Goal: Task Accomplishment & Management: Use online tool/utility

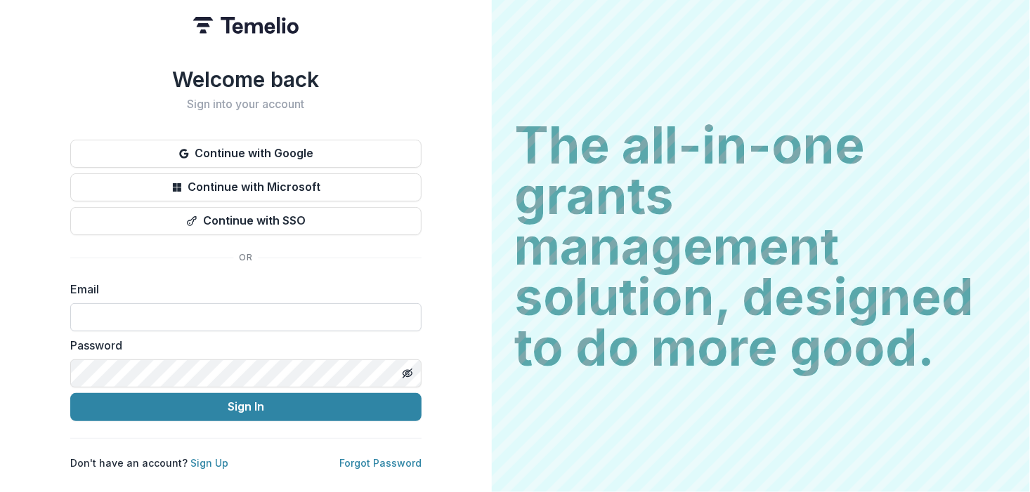
click at [162, 311] on input at bounding box center [245, 317] width 351 height 28
type input "**********"
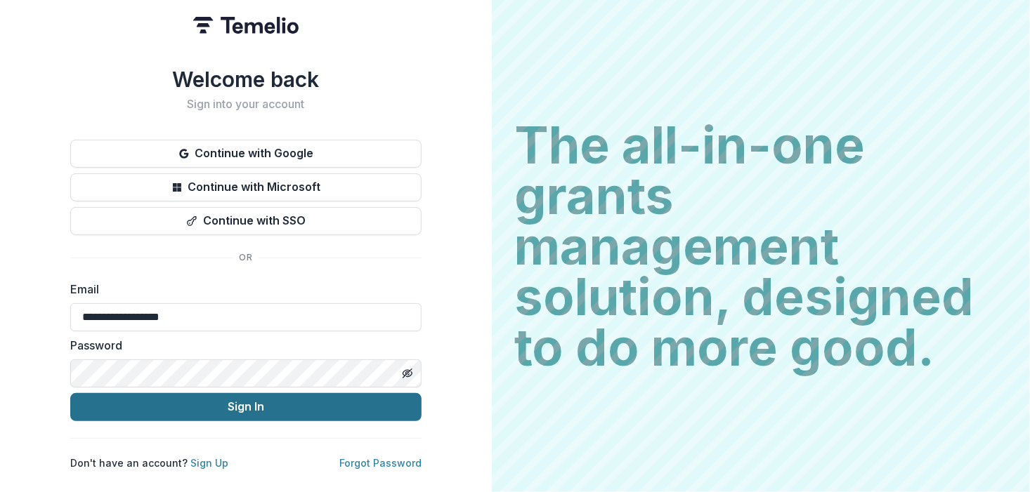
click at [186, 405] on button "Sign In" at bounding box center [245, 407] width 351 height 28
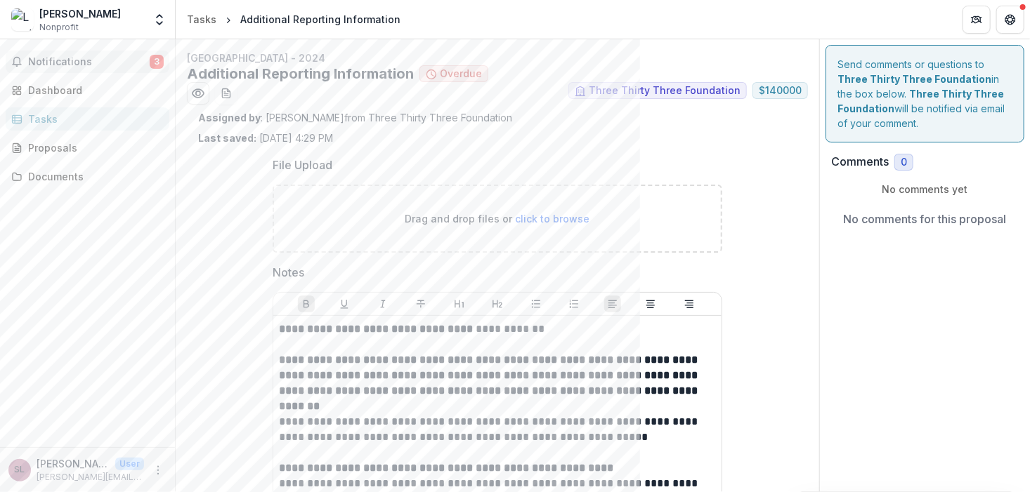
click at [60, 62] on span "Notifications" at bounding box center [89, 62] width 122 height 12
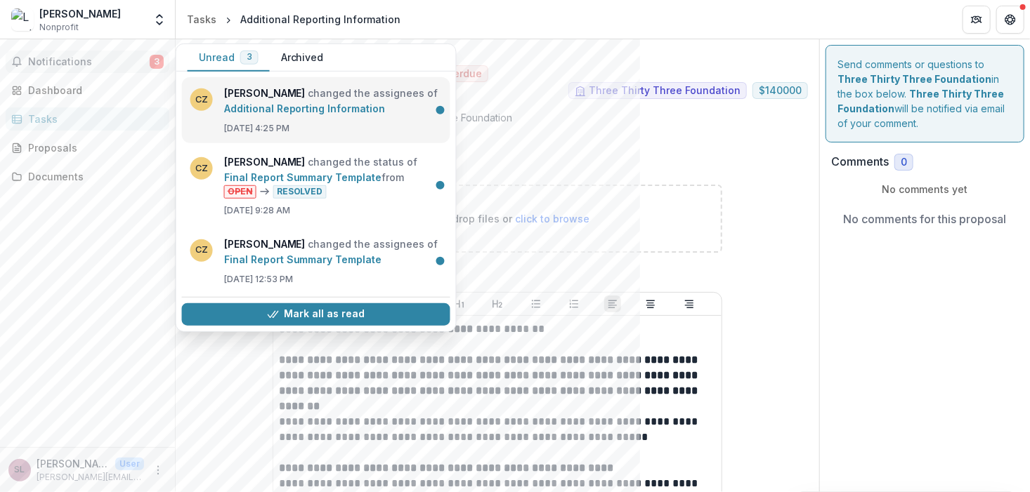
click at [325, 103] on link "Additional Reporting Information" at bounding box center [305, 109] width 162 height 12
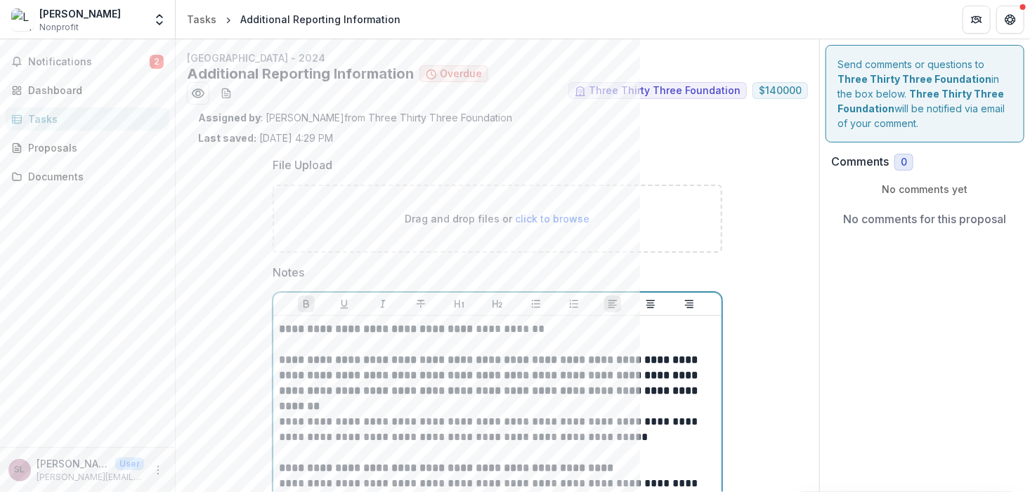
click at [412, 369] on strong "**********" at bounding box center [489, 383] width 421 height 57
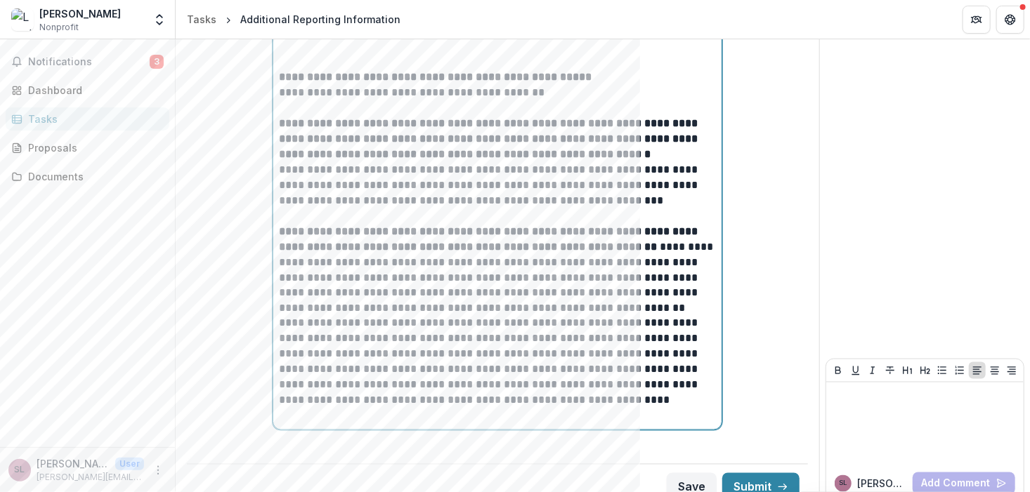
scroll to position [1015, 0]
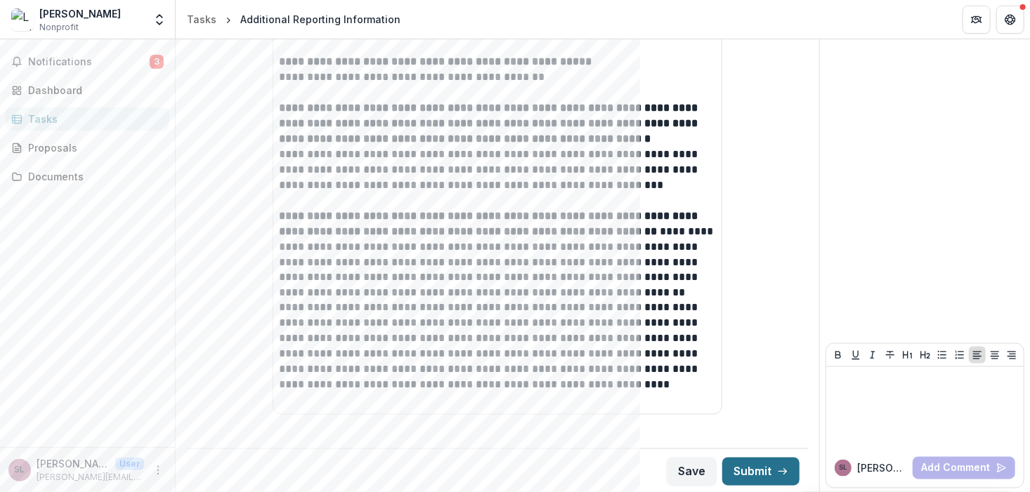
click at [761, 473] on button "Submit" at bounding box center [760, 472] width 77 height 28
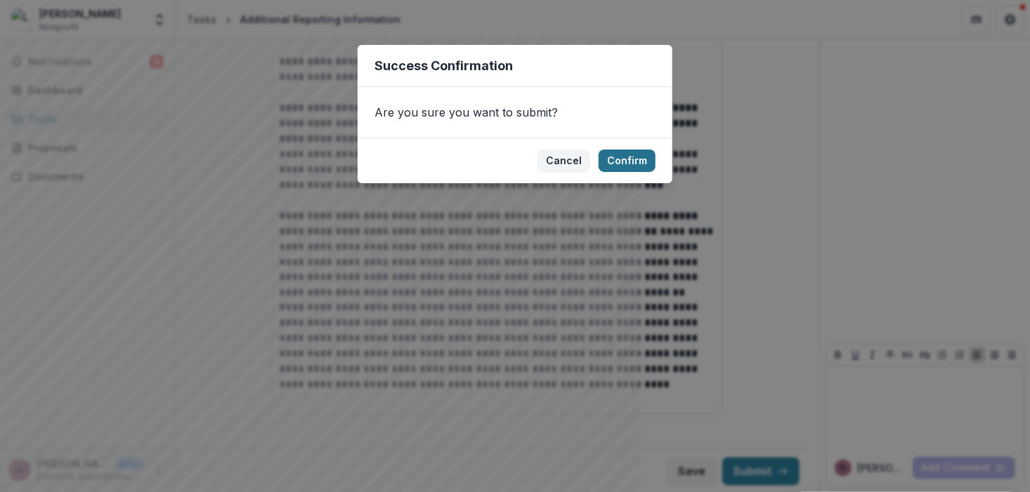
click at [650, 159] on button "Confirm" at bounding box center [626, 161] width 57 height 22
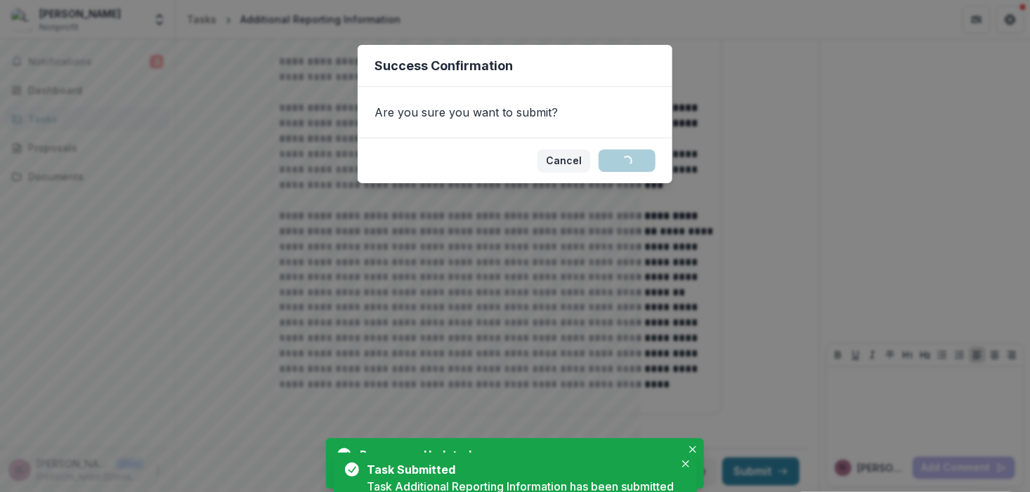
scroll to position [0, 0]
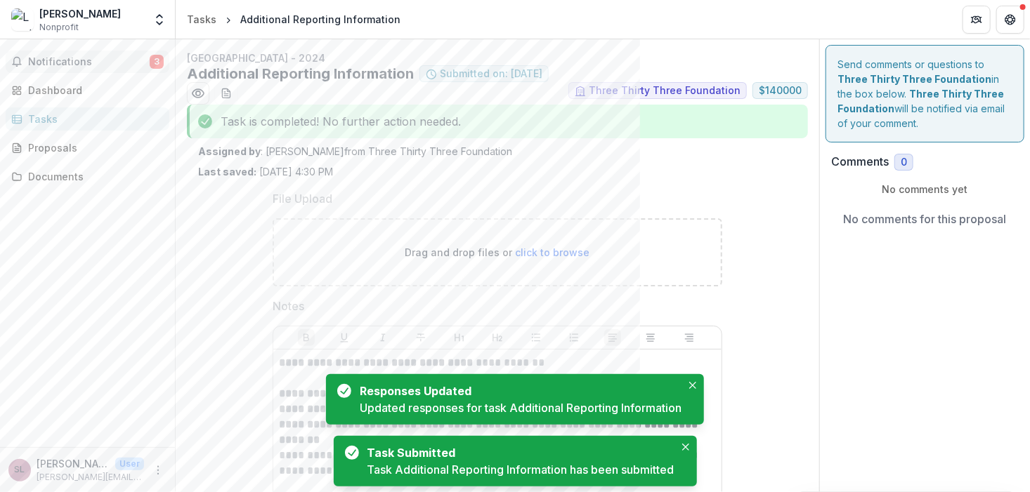
click at [89, 61] on span "Notifications" at bounding box center [89, 62] width 122 height 12
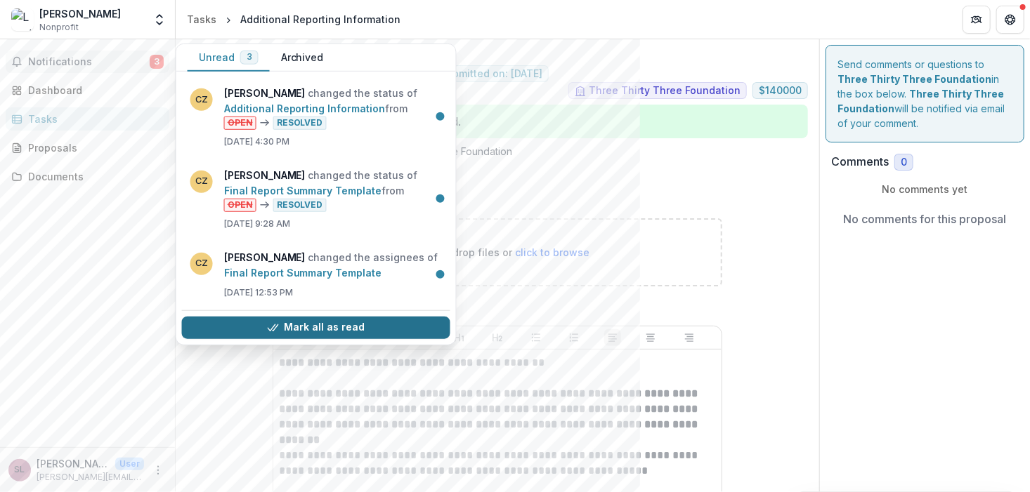
click at [330, 328] on button "Mark all as read" at bounding box center [316, 327] width 268 height 22
